Goal: Communication & Community: Answer question/provide support

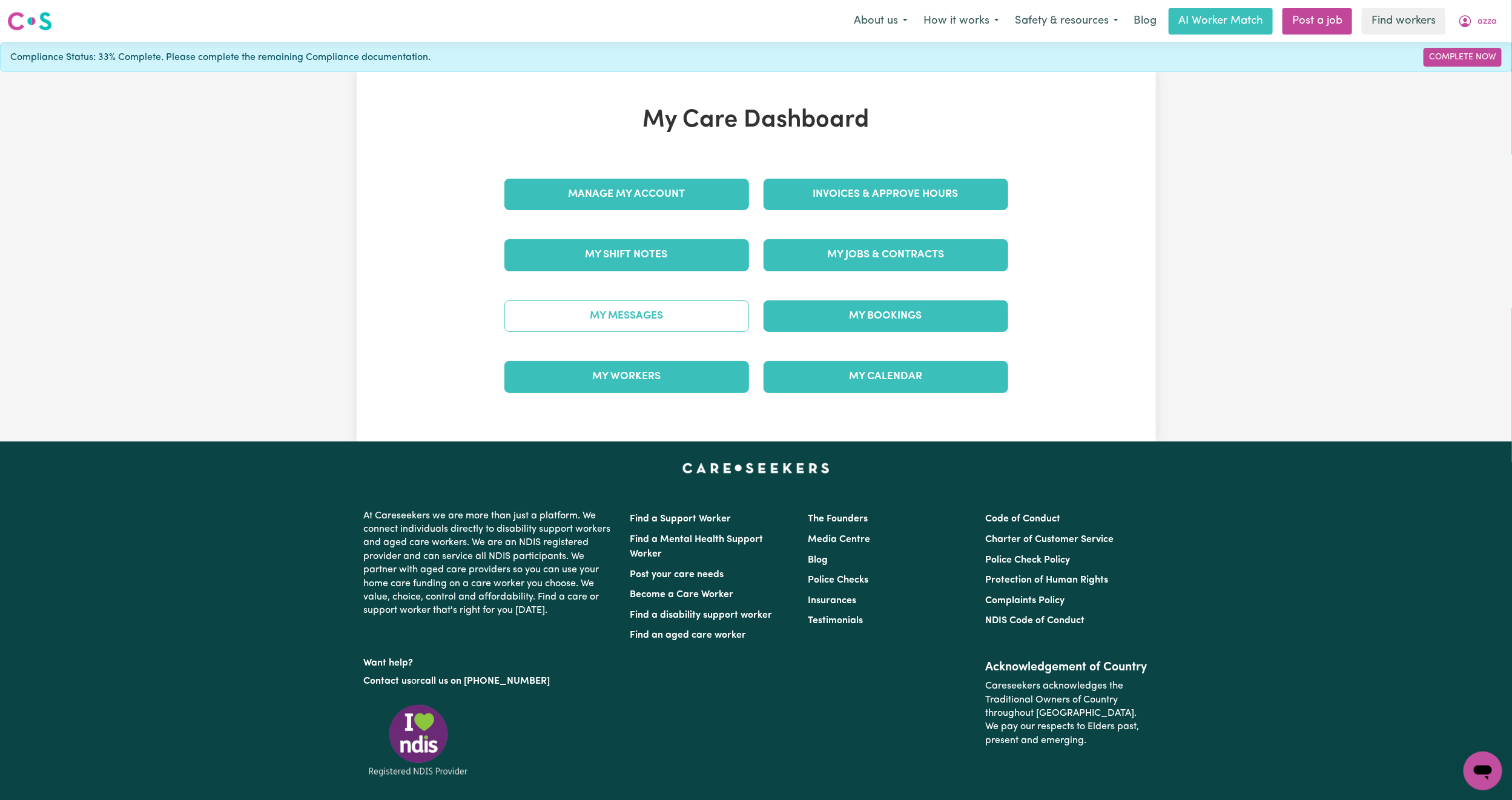
click at [679, 315] on link "My Messages" at bounding box center [626, 316] width 244 height 32
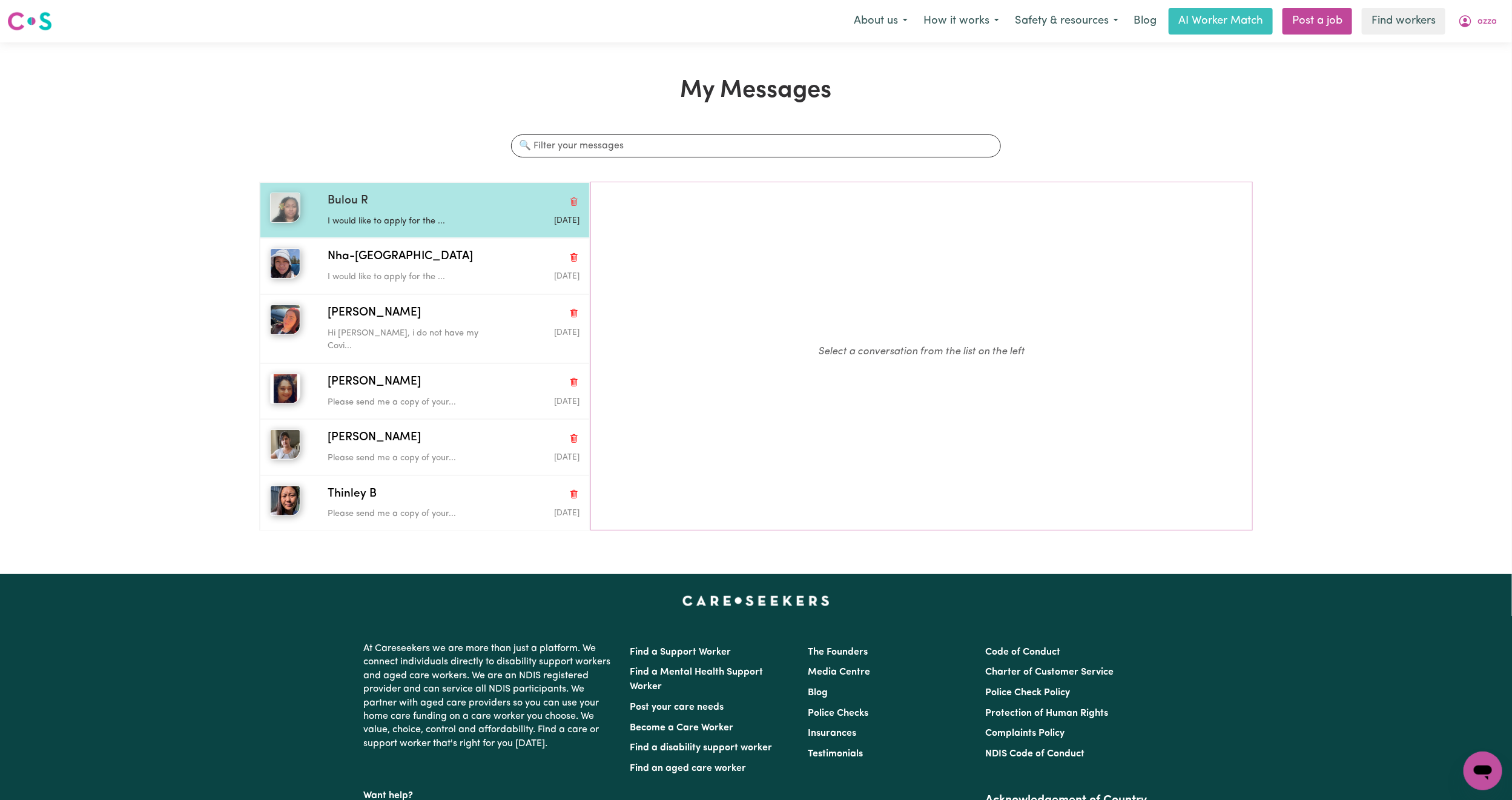
click at [503, 216] on div "[DATE]" at bounding box center [537, 221] width 84 height 12
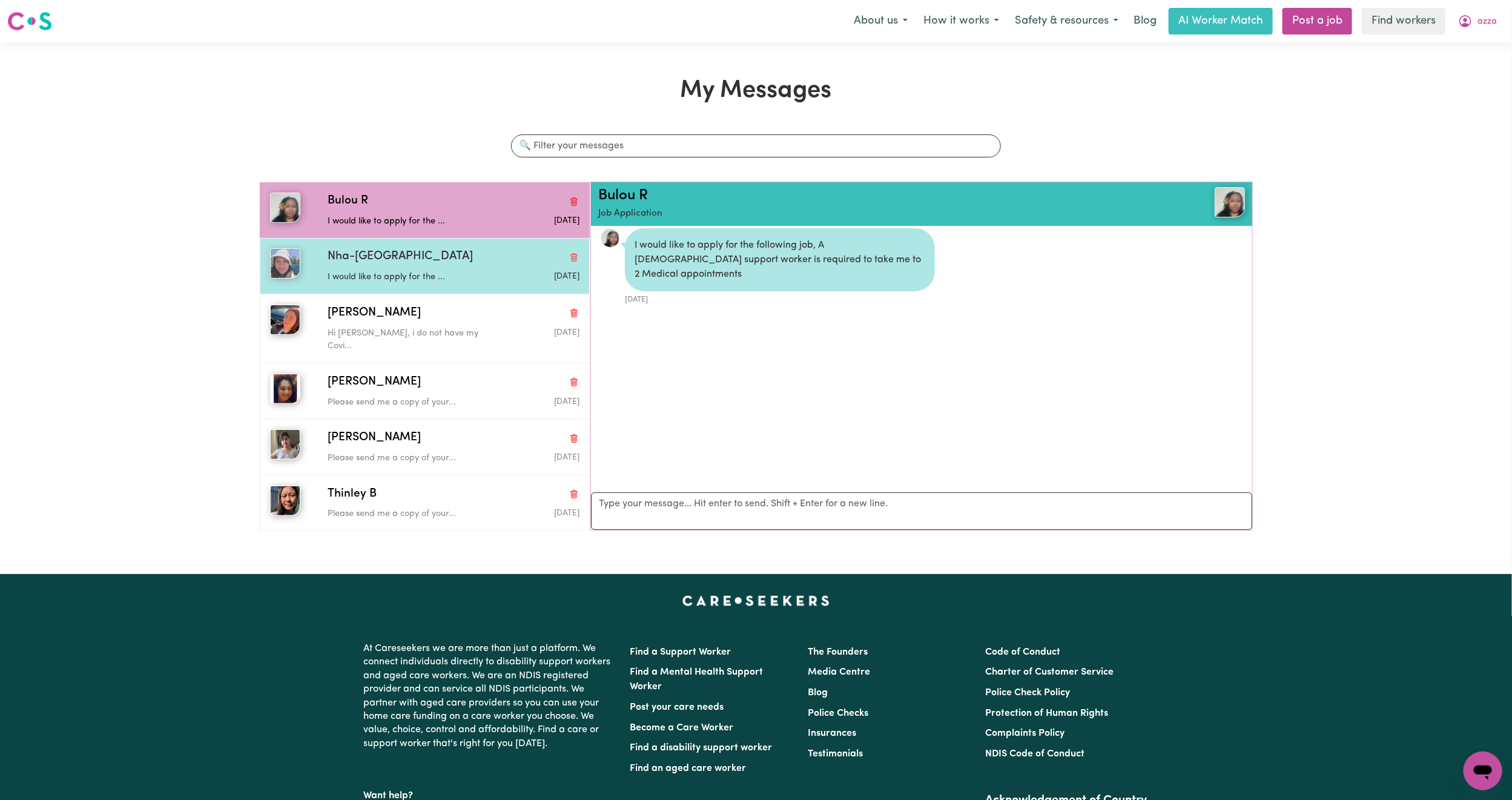
click at [493, 264] on div "Nha-[GEOGRAPHIC_DATA]" at bounding box center [453, 257] width 252 height 18
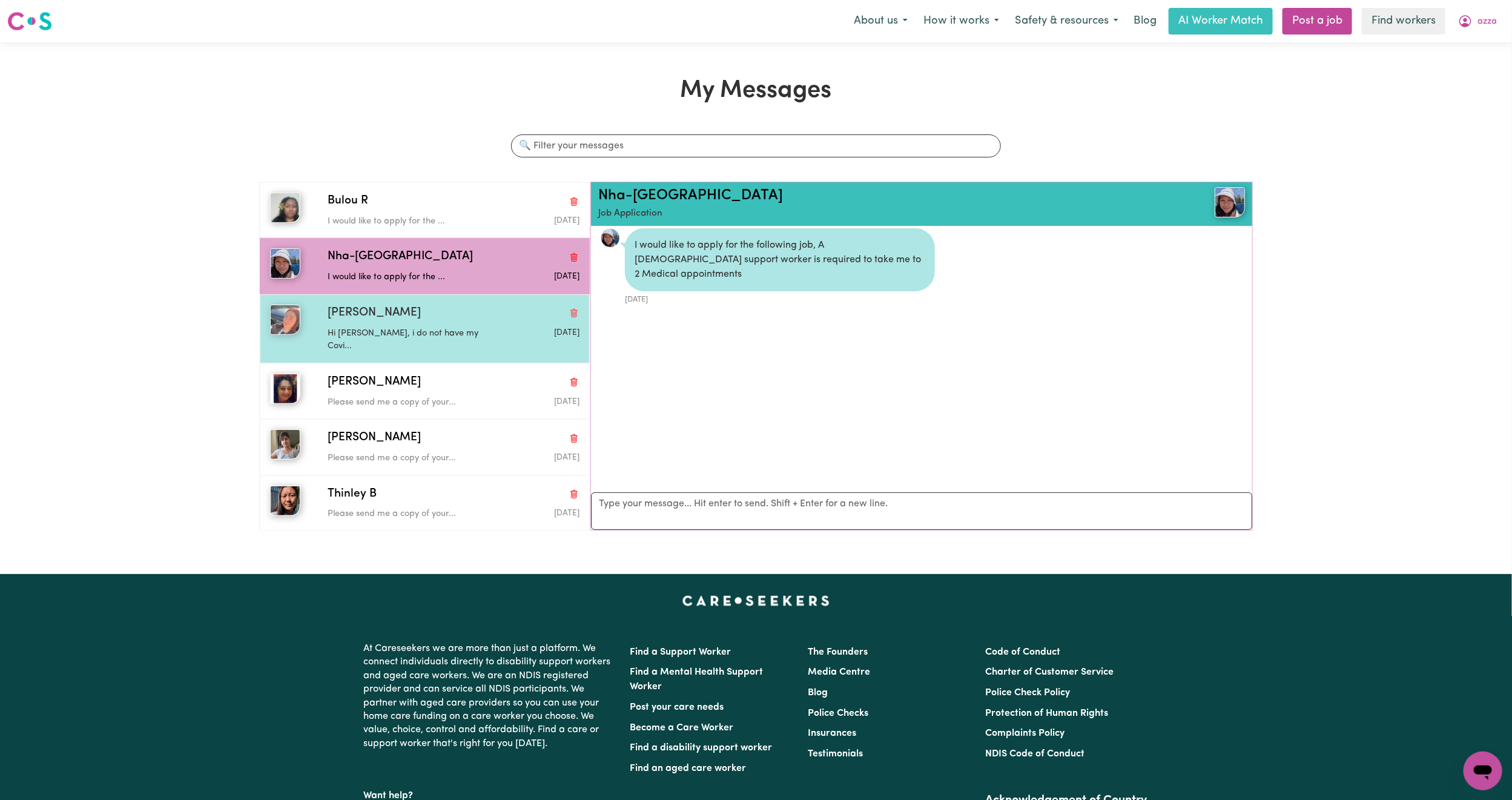
click at [489, 322] on div "[PERSON_NAME]" at bounding box center [453, 313] width 252 height 18
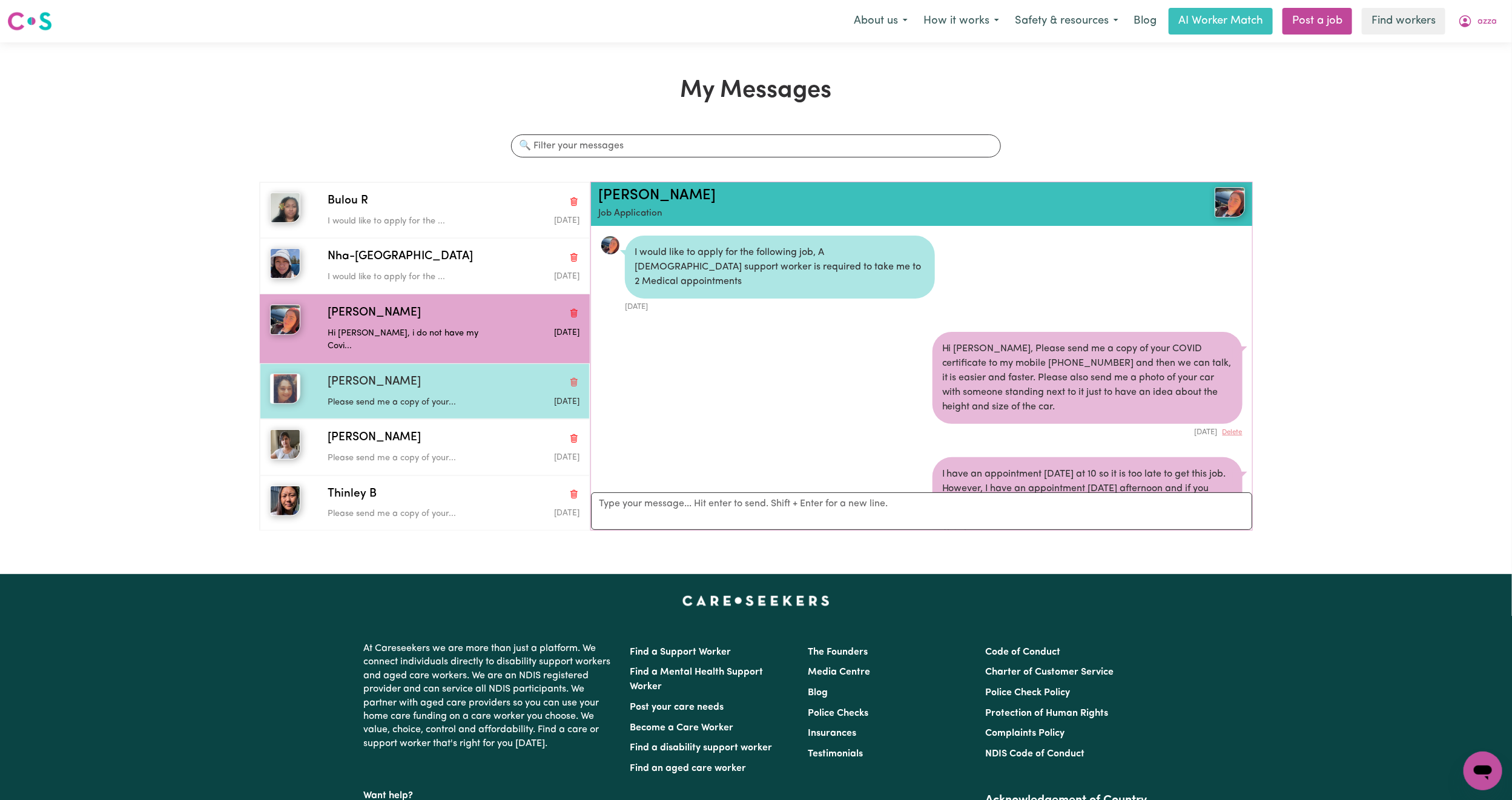
click at [348, 391] on div "Please send me a copy of your..." at bounding box center [412, 400] width 168 height 19
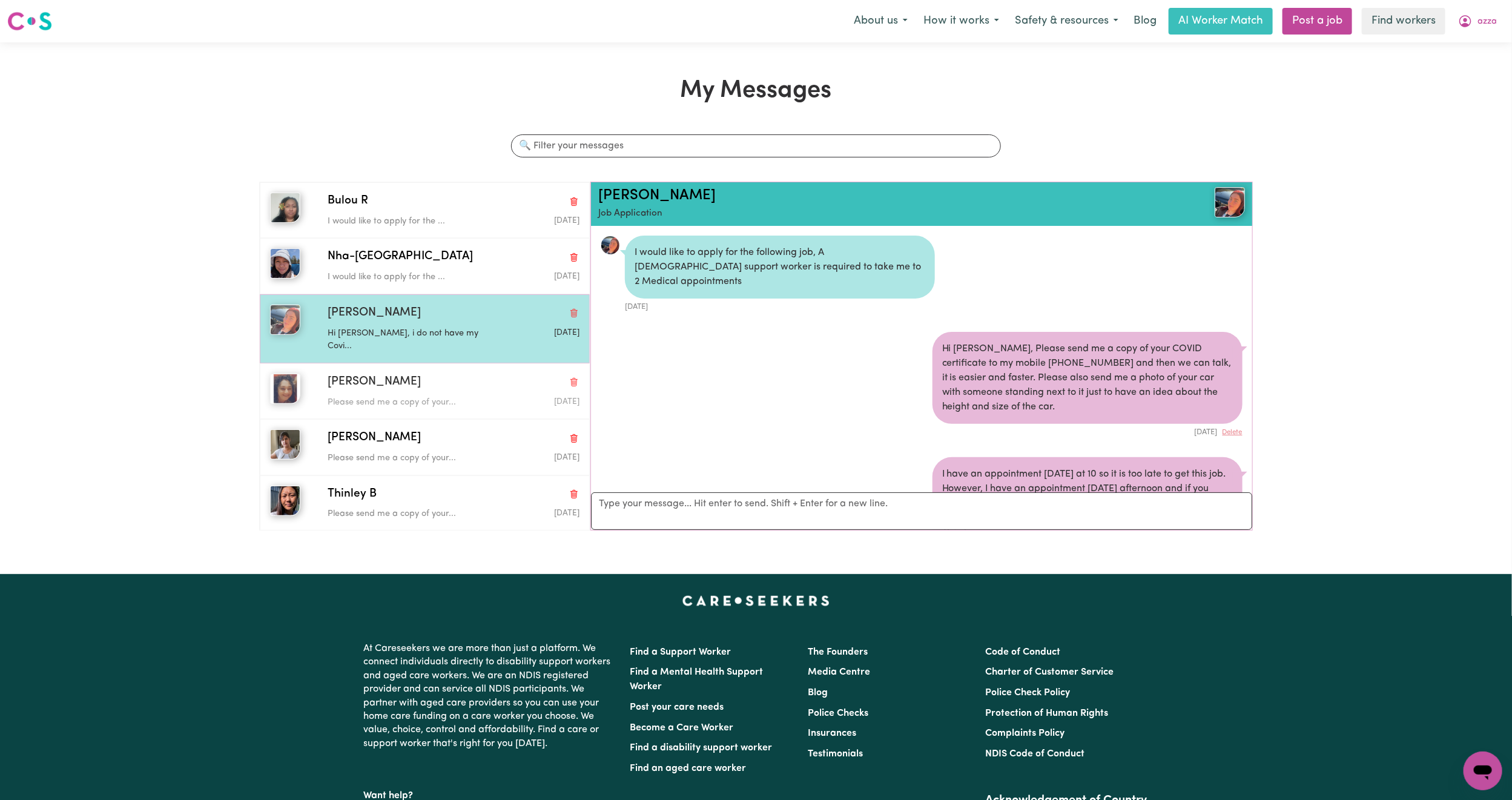
scroll to position [8, 0]
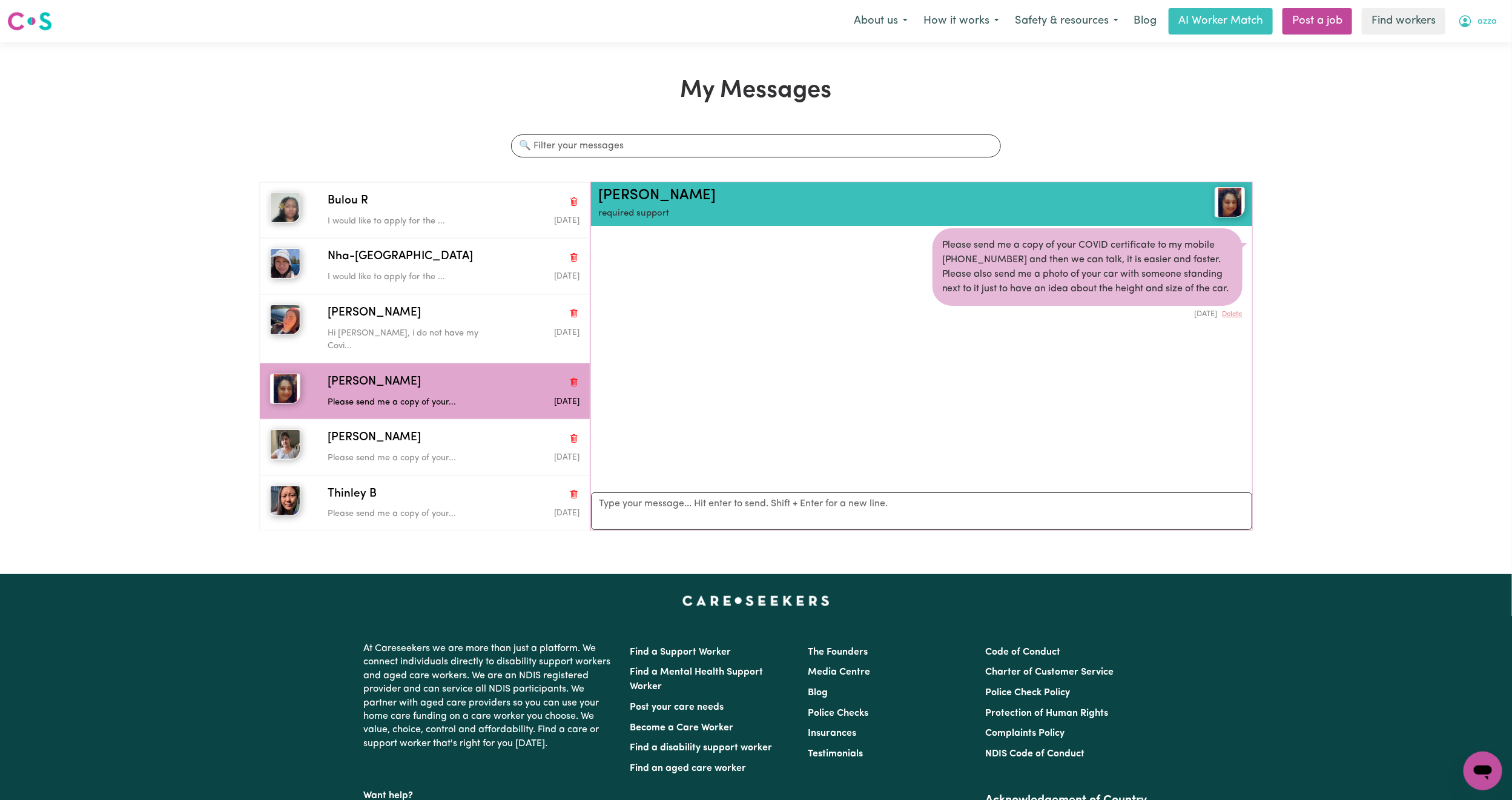
click at [1492, 25] on span "azza" at bounding box center [1487, 22] width 19 height 13
click at [1457, 39] on link "My Dashboard" at bounding box center [1456, 47] width 96 height 23
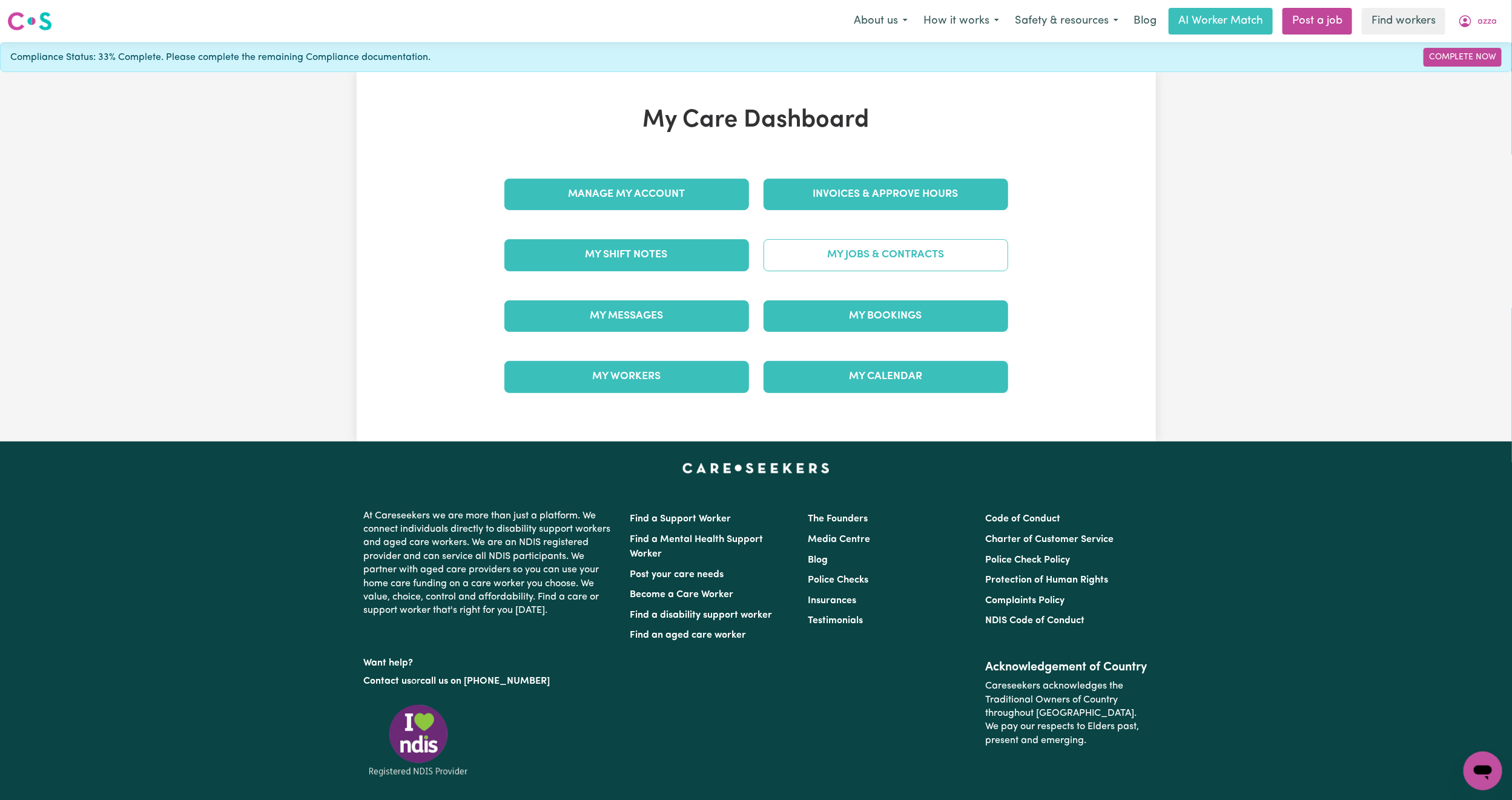
click at [884, 255] on link "My Jobs & Contracts" at bounding box center [885, 255] width 244 height 32
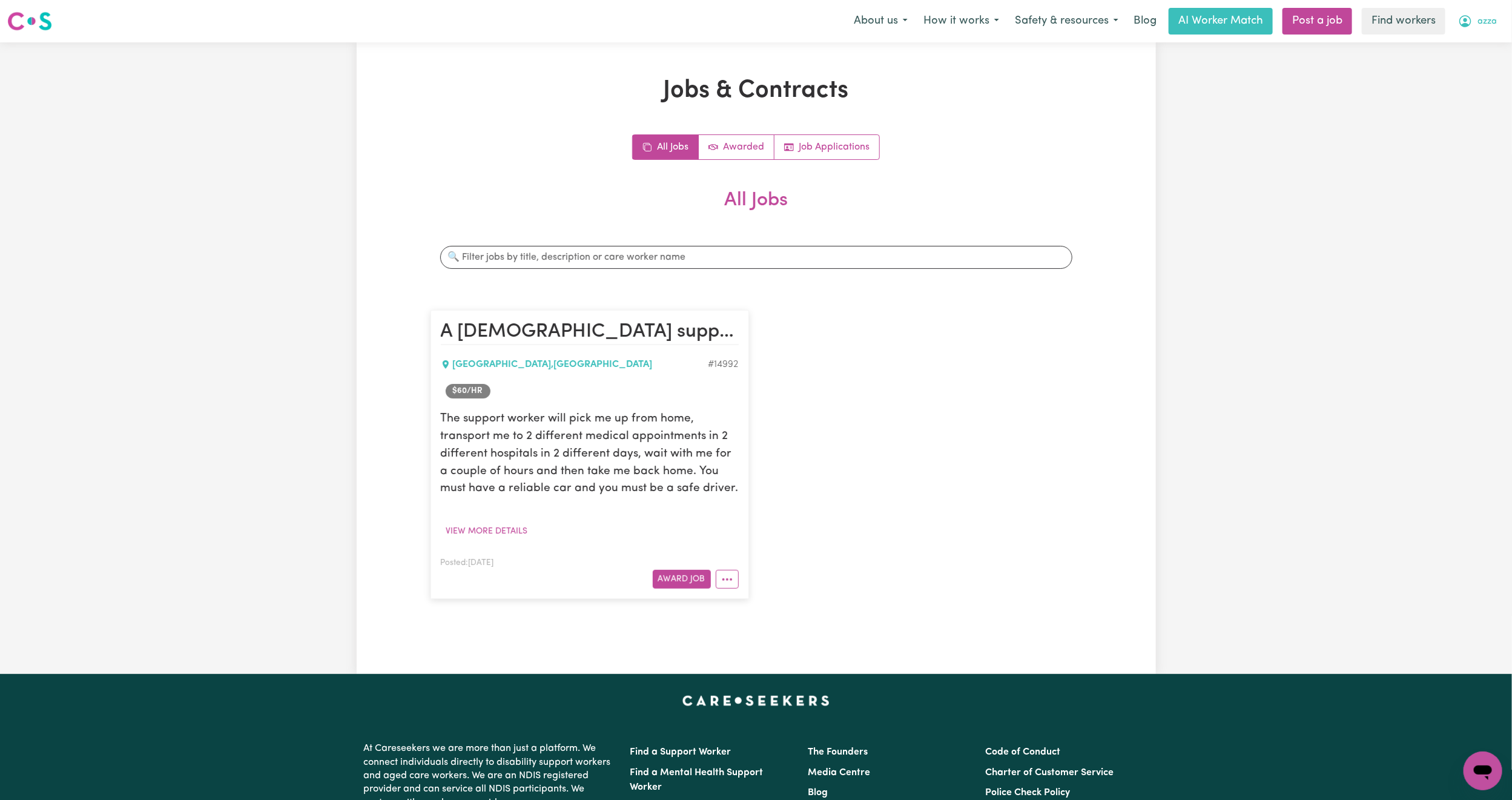
click at [1487, 15] on span "azza" at bounding box center [1487, 22] width 19 height 13
click at [1484, 64] on link "Logout" at bounding box center [1456, 69] width 96 height 23
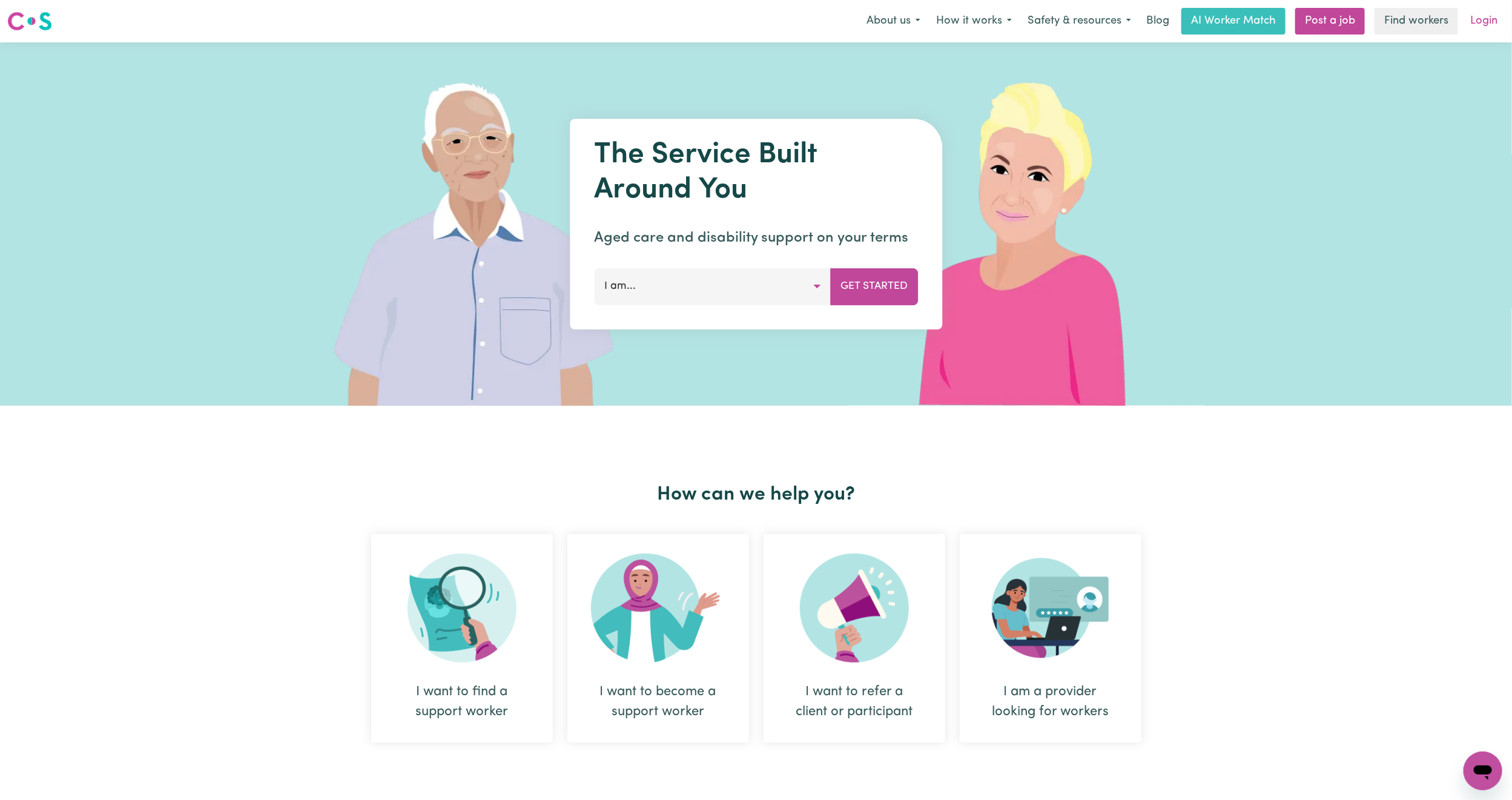
click at [1500, 27] on link "Login" at bounding box center [1483, 21] width 42 height 27
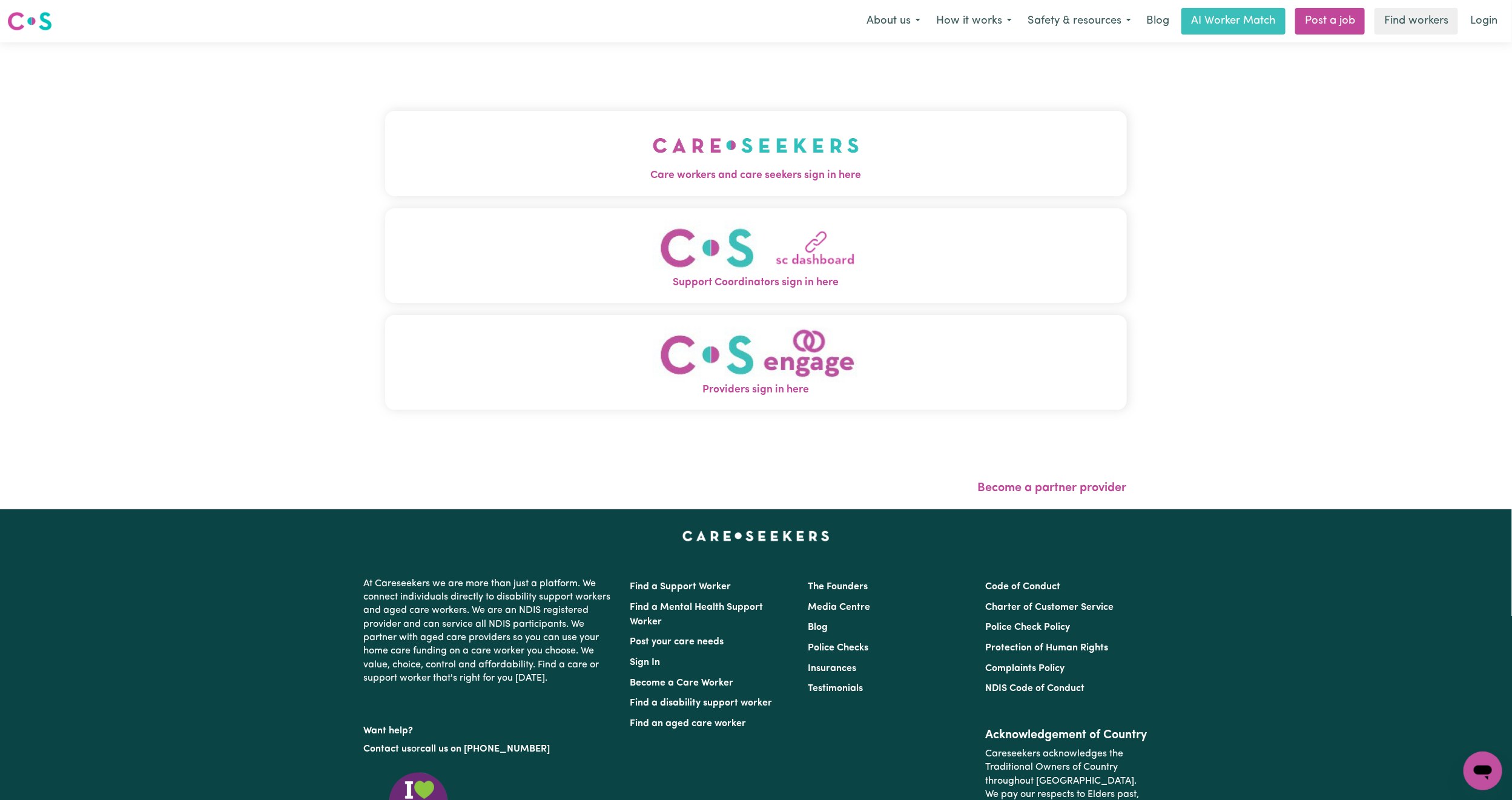
click at [682, 127] on button "Care workers and care seekers sign in here" at bounding box center [756, 154] width 742 height 85
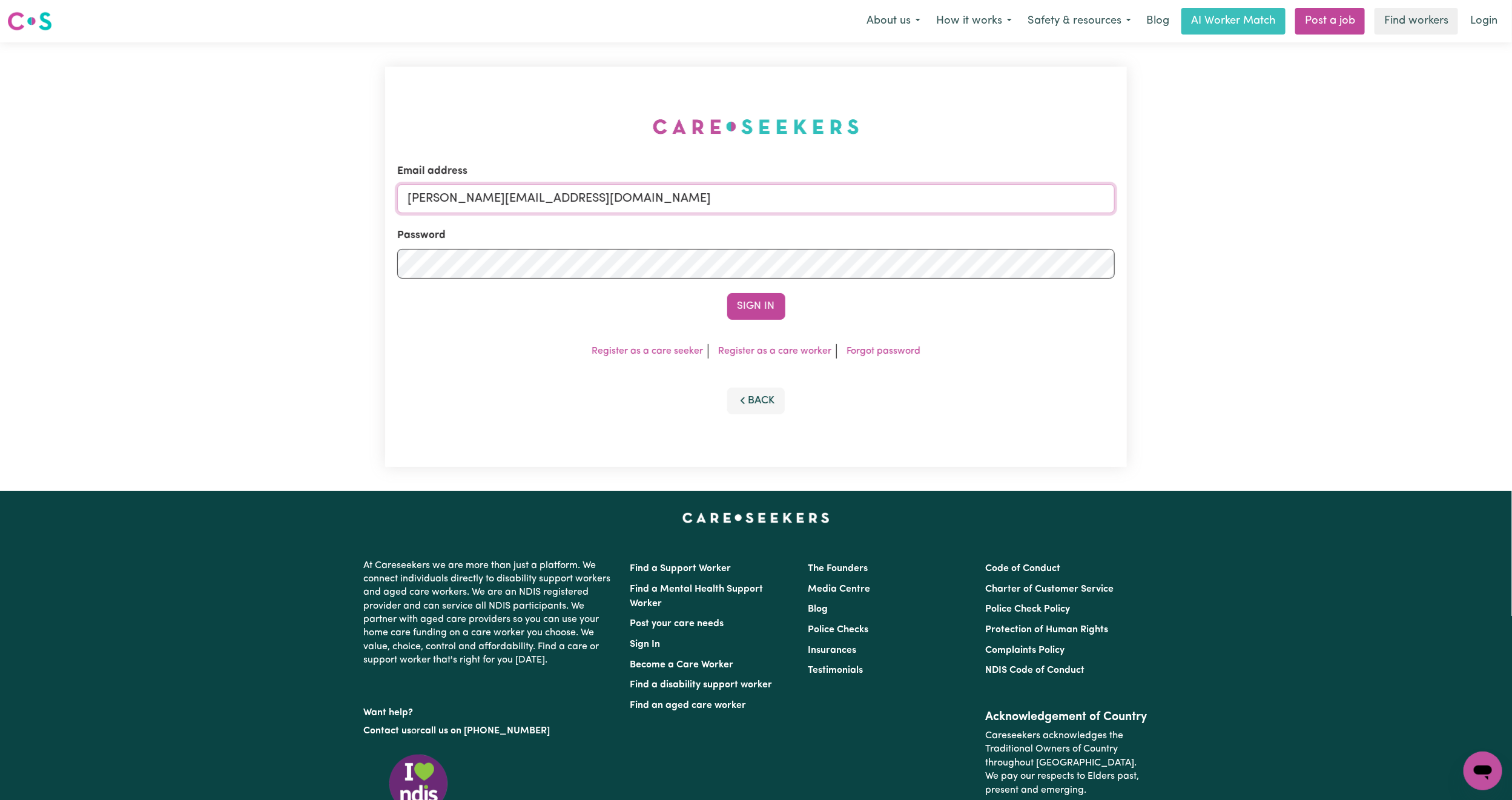
click at [665, 195] on input "[PERSON_NAME][EMAIL_ADDRESS][DOMAIN_NAME]" at bounding box center [756, 199] width 718 height 29
drag, startPoint x: 471, startPoint y: 206, endPoint x: 955, endPoint y: 231, distance: 484.6
click at [955, 231] on form "Email address [EMAIL_ADDRESS][PERSON_NAME][DOMAIN_NAME] Password Sign In" at bounding box center [756, 241] width 718 height 157
type input "superuser~[EMAIL_ADDRESS][DOMAIN_NAME]"
click at [758, 298] on button "Sign In" at bounding box center [756, 306] width 58 height 27
